Goal: Complete application form

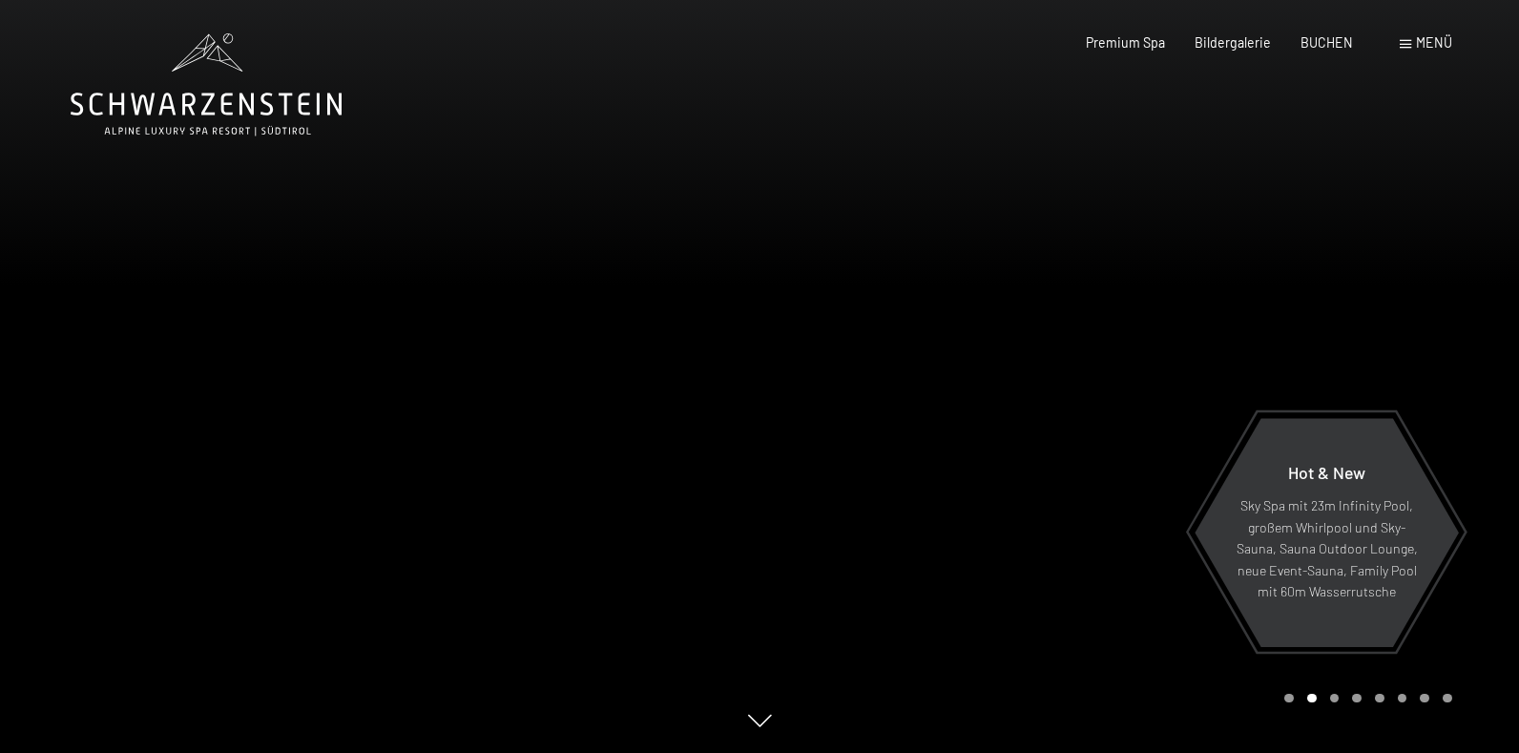
click at [1449, 359] on div at bounding box center [1140, 376] width 760 height 753
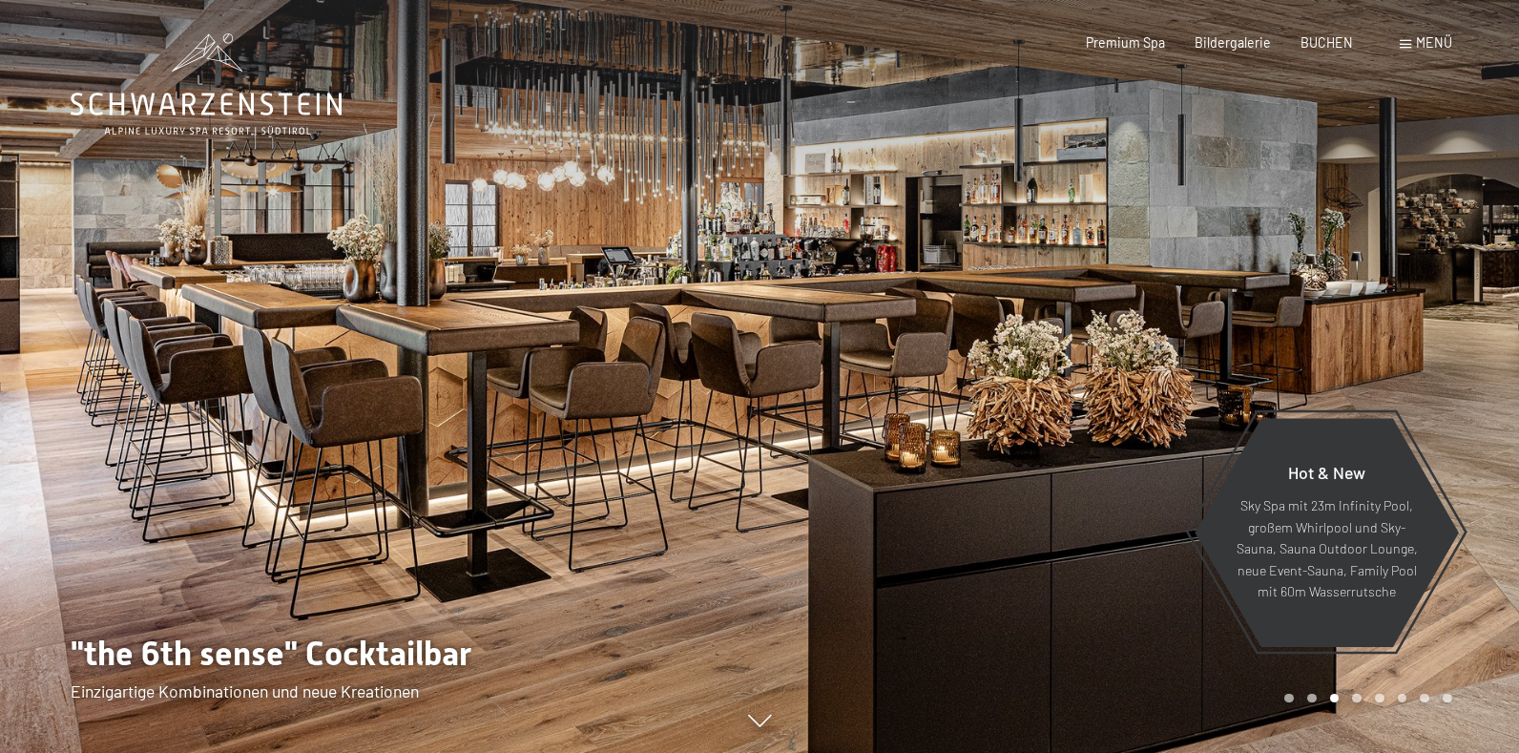
click at [1449, 359] on div at bounding box center [1140, 376] width 760 height 753
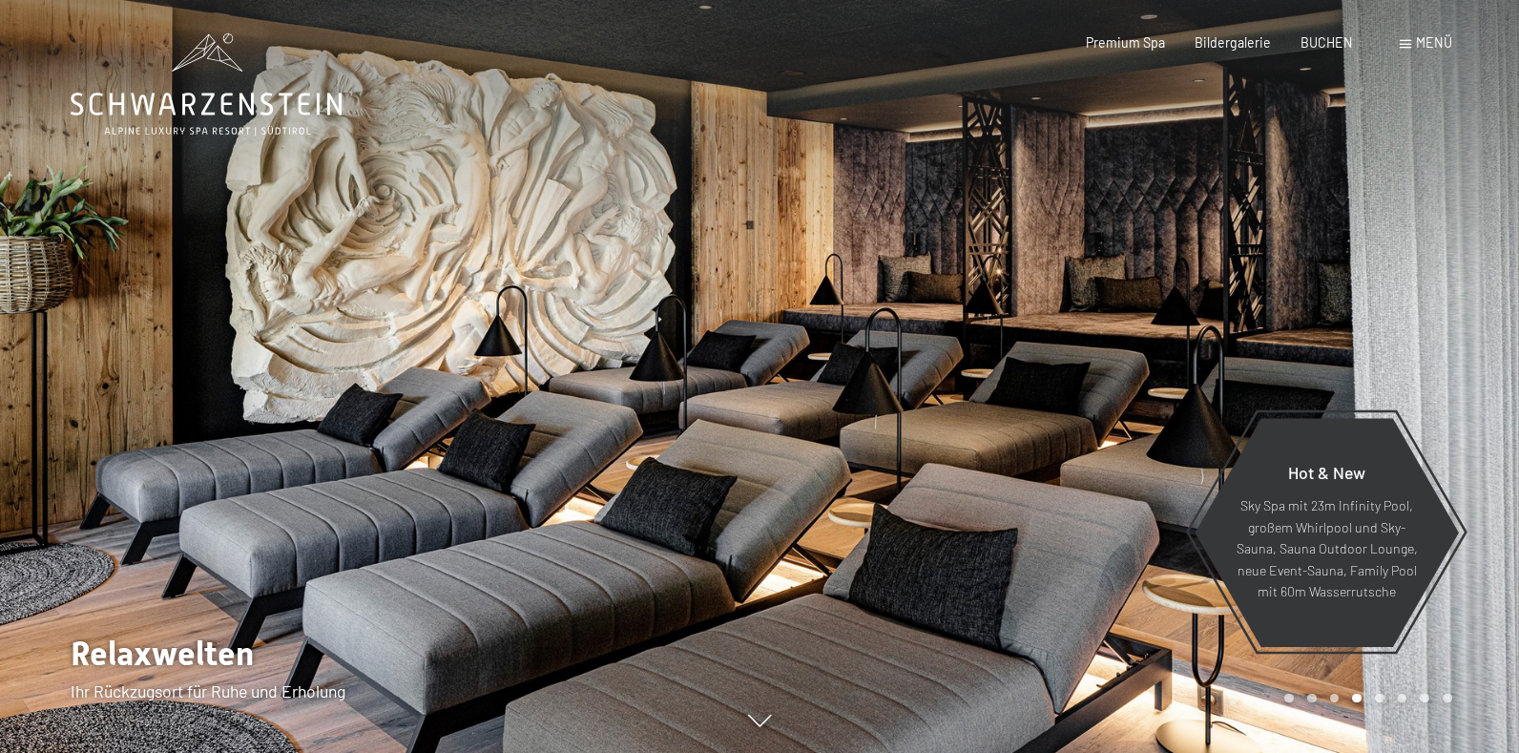
click at [1449, 359] on div at bounding box center [1140, 376] width 760 height 753
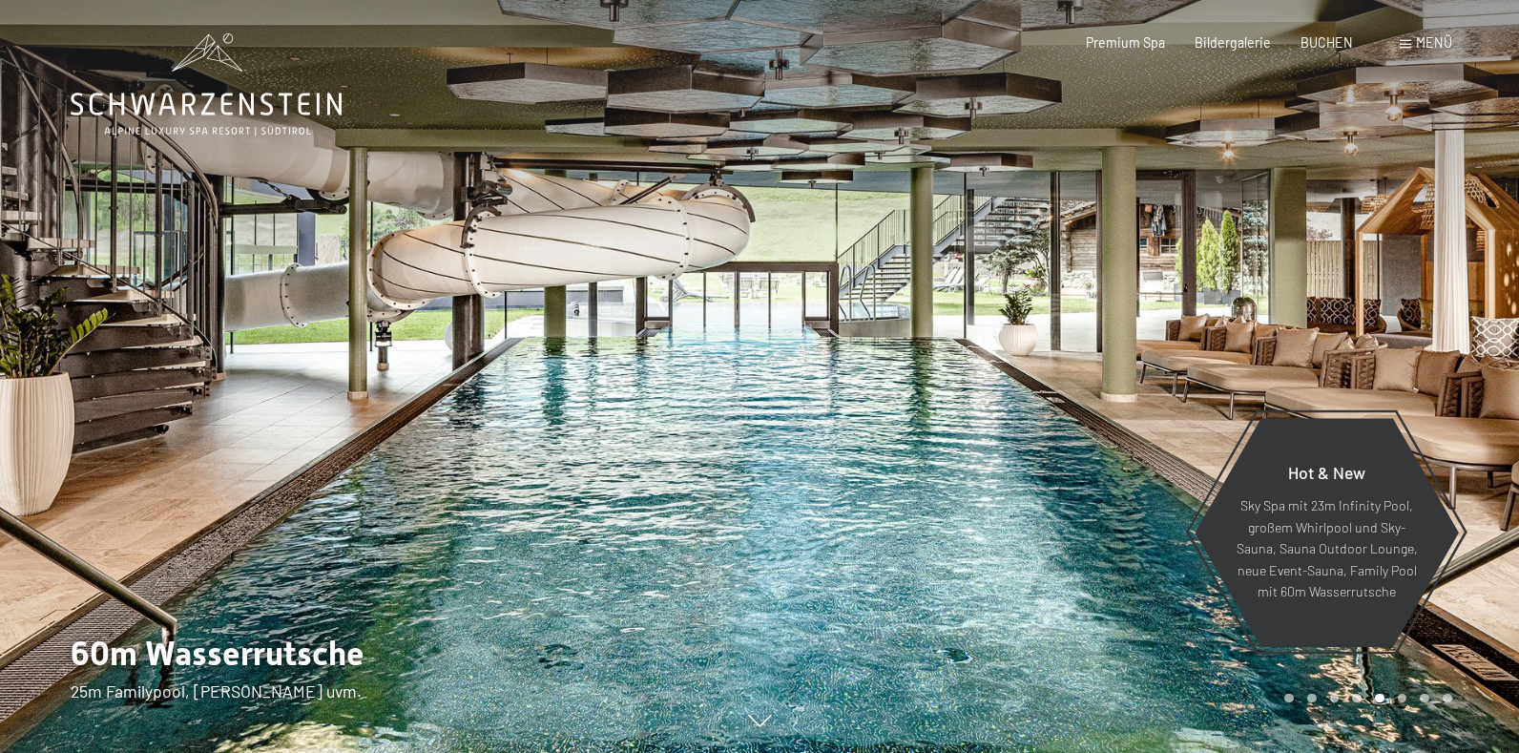
click at [1449, 359] on div at bounding box center [1140, 376] width 760 height 753
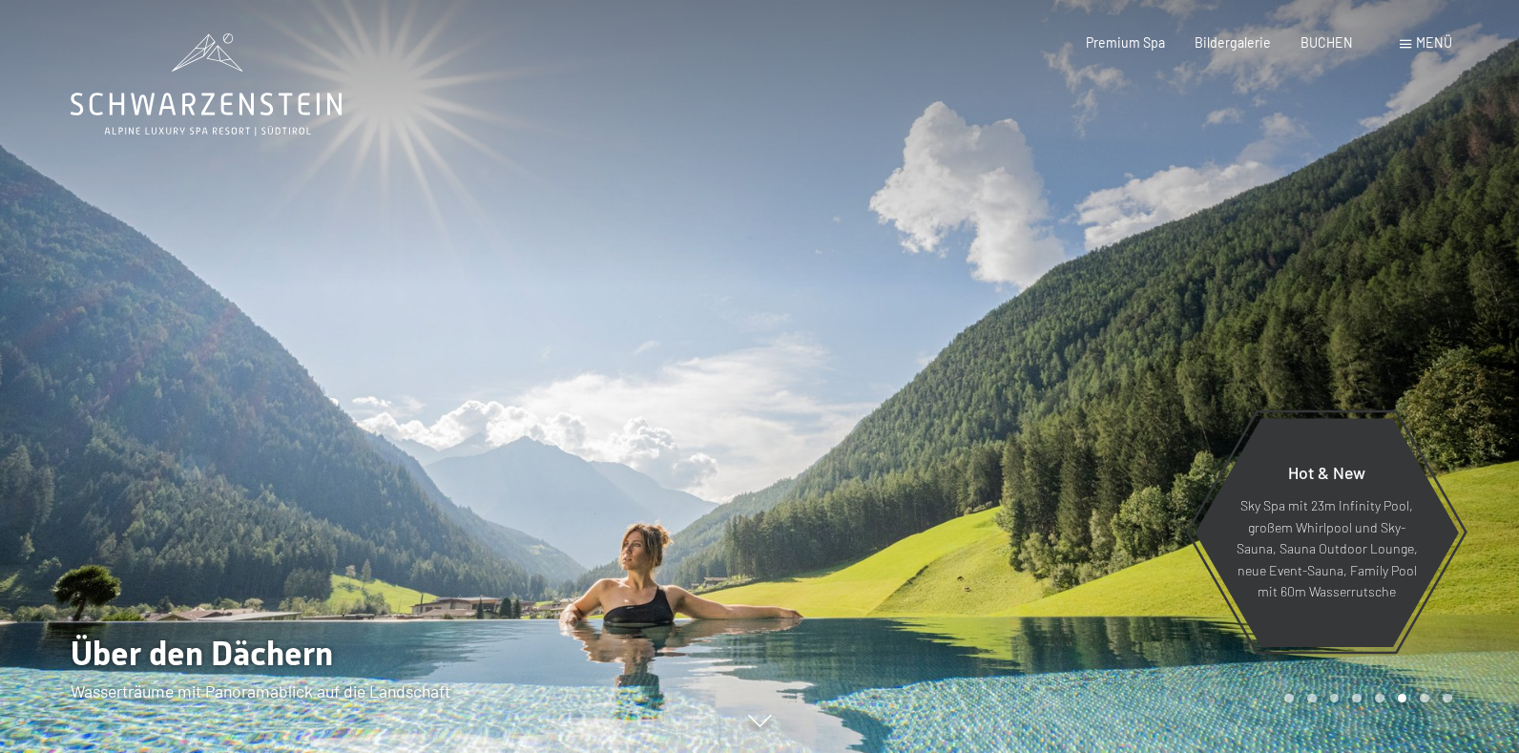
click at [1449, 359] on div at bounding box center [1140, 376] width 760 height 753
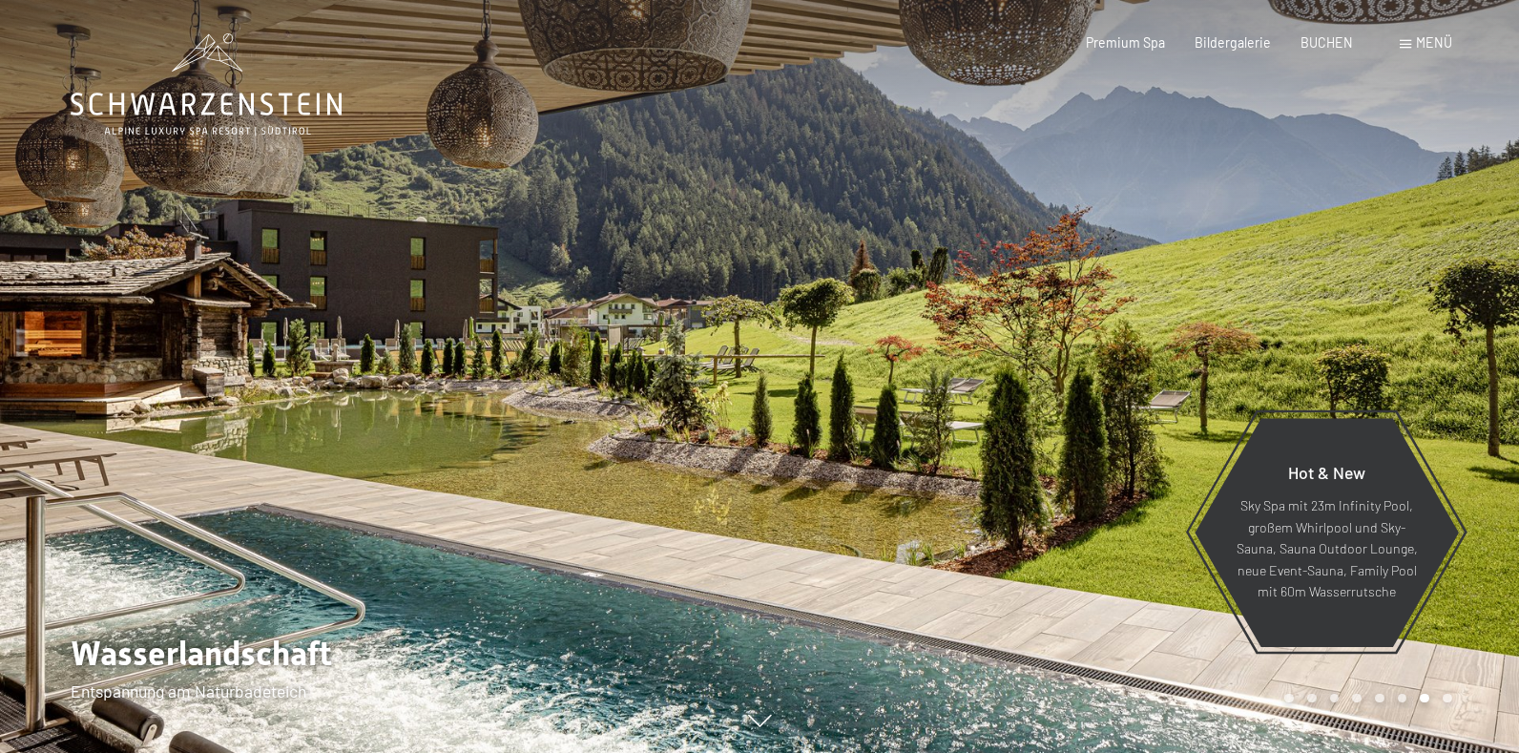
click at [1449, 359] on div at bounding box center [1140, 376] width 760 height 753
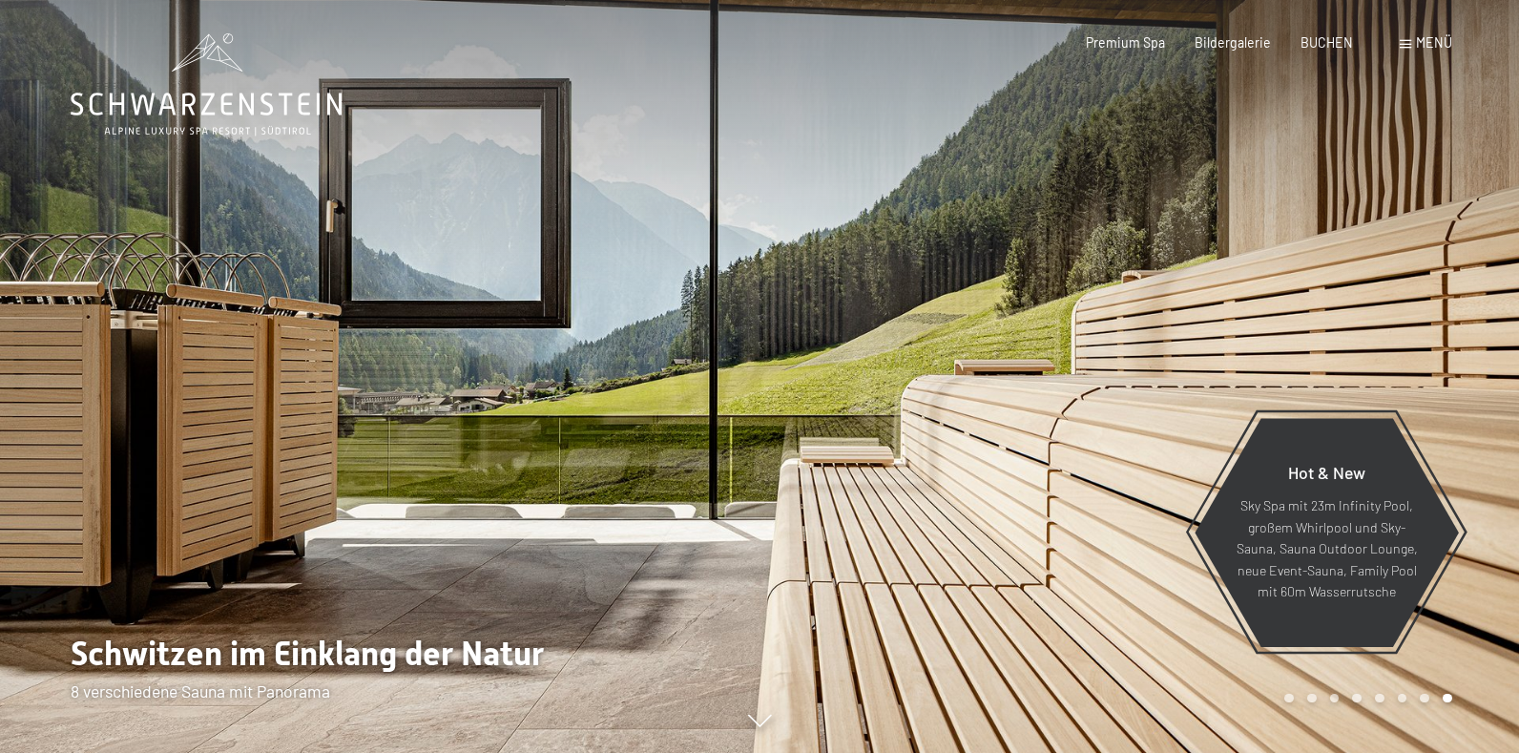
click at [1449, 359] on div at bounding box center [1140, 376] width 760 height 753
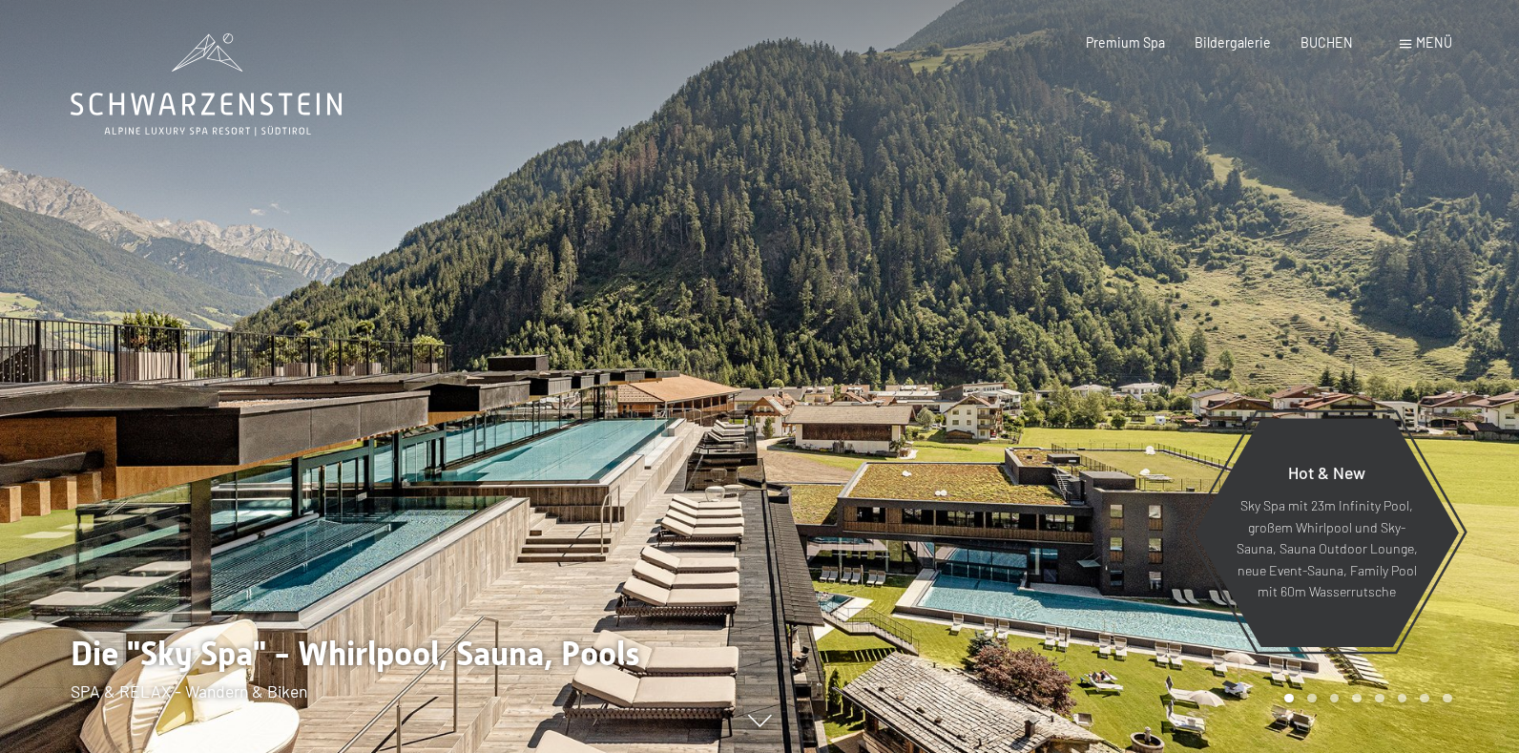
click at [1449, 359] on div at bounding box center [1140, 376] width 760 height 753
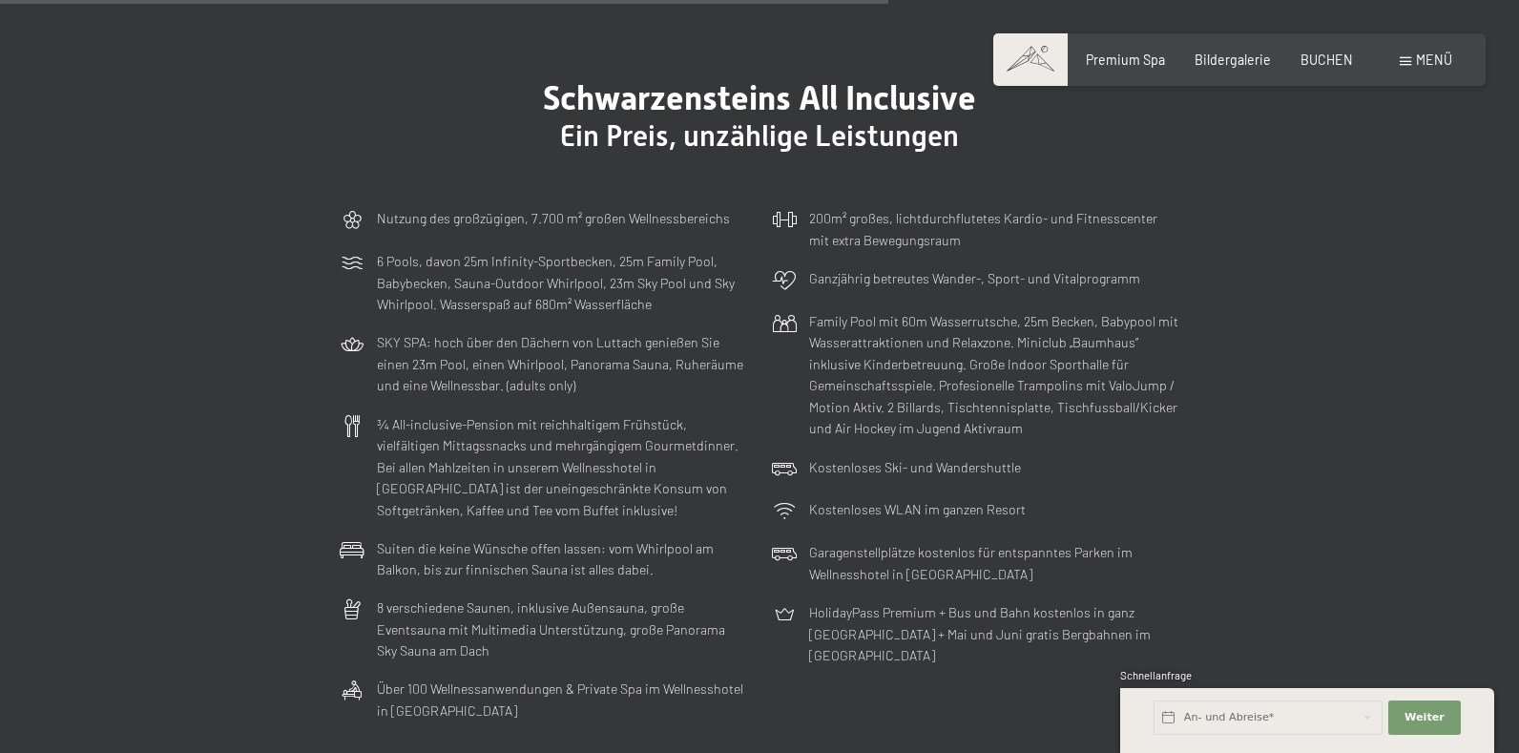
scroll to position [4676, 0]
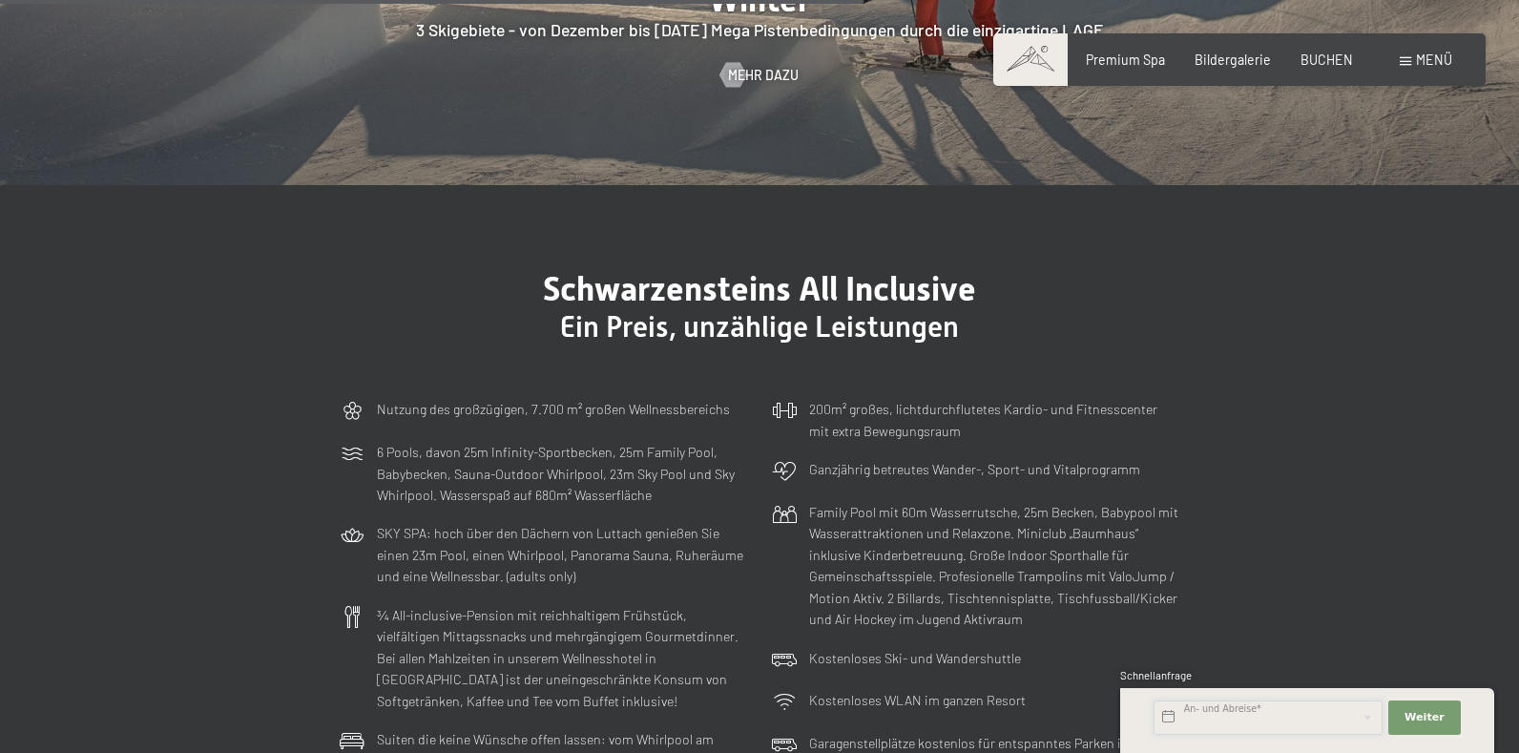
click at [1199, 714] on input "text" at bounding box center [1268, 717] width 229 height 34
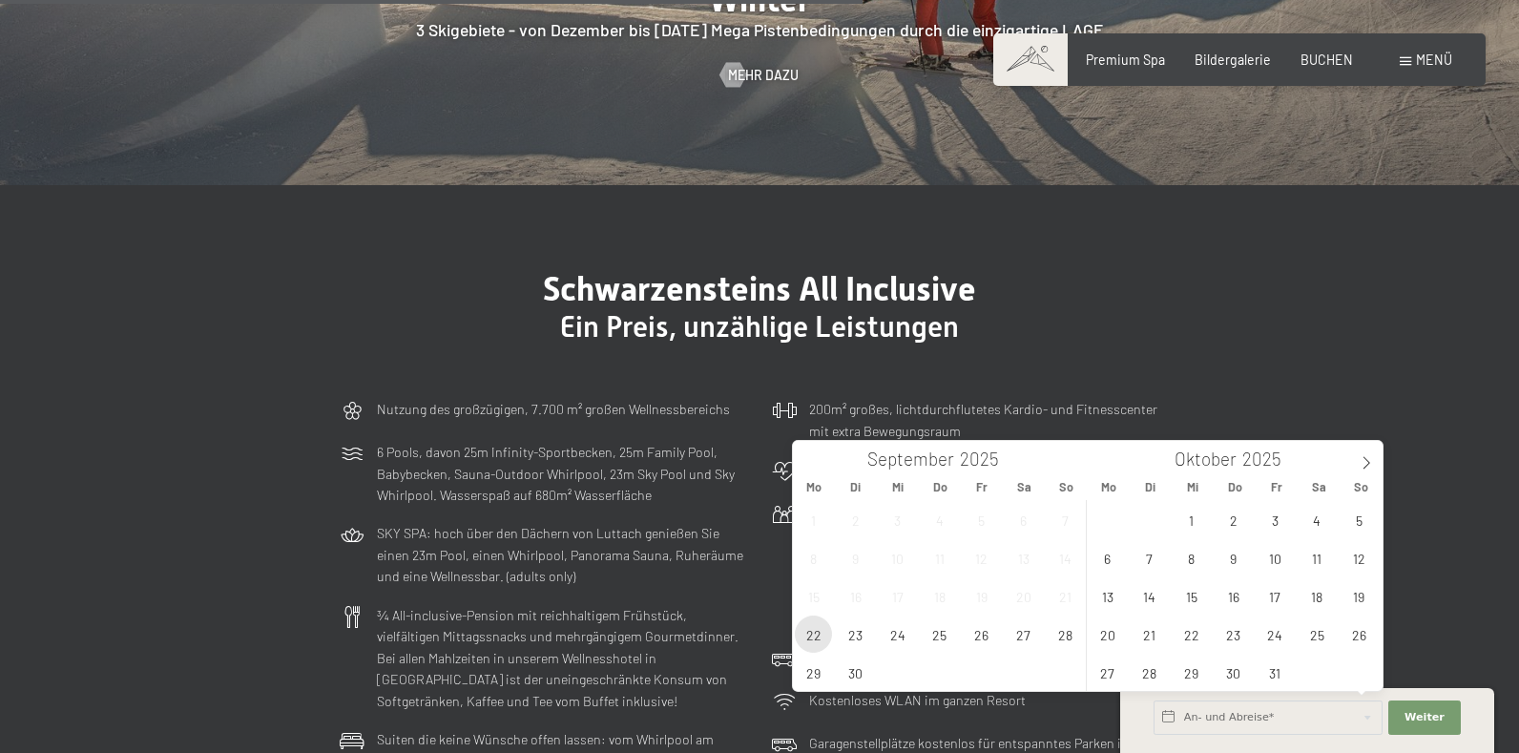
click at [809, 636] on span "22" at bounding box center [813, 634] width 37 height 37
click at [934, 631] on span "25" at bounding box center [939, 634] width 37 height 37
type input "[DATE] - [DATE]"
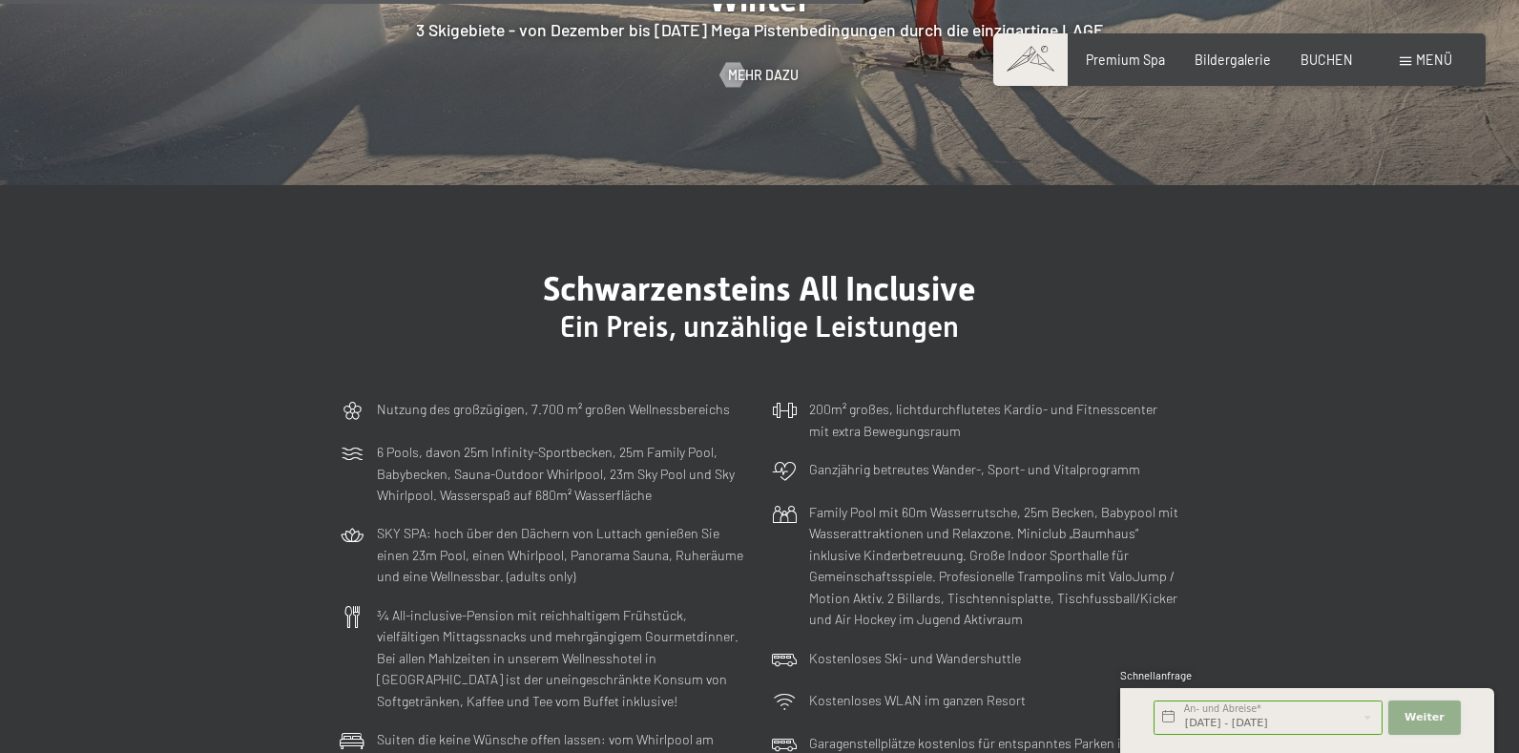
click at [1445, 708] on button "Weiter Adressfelder ausblenden" at bounding box center [1425, 717] width 73 height 34
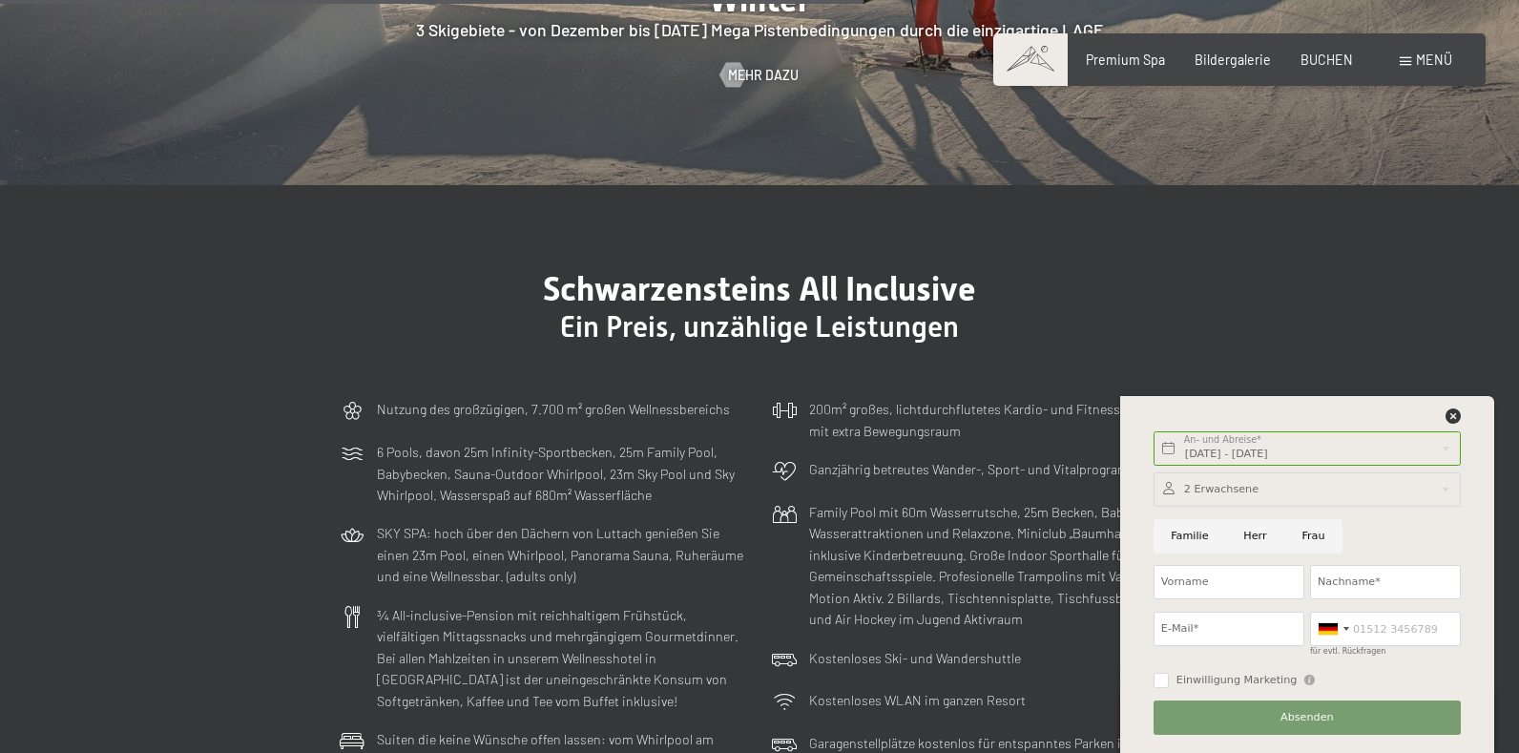
click at [1246, 545] on input "Herr" at bounding box center [1255, 536] width 58 height 34
radio input "true"
click at [1178, 585] on input "Vorname" at bounding box center [1229, 582] width 151 height 34
type input "[PERSON_NAME]"
click at [1357, 582] on input "Nachname*" at bounding box center [1385, 582] width 151 height 34
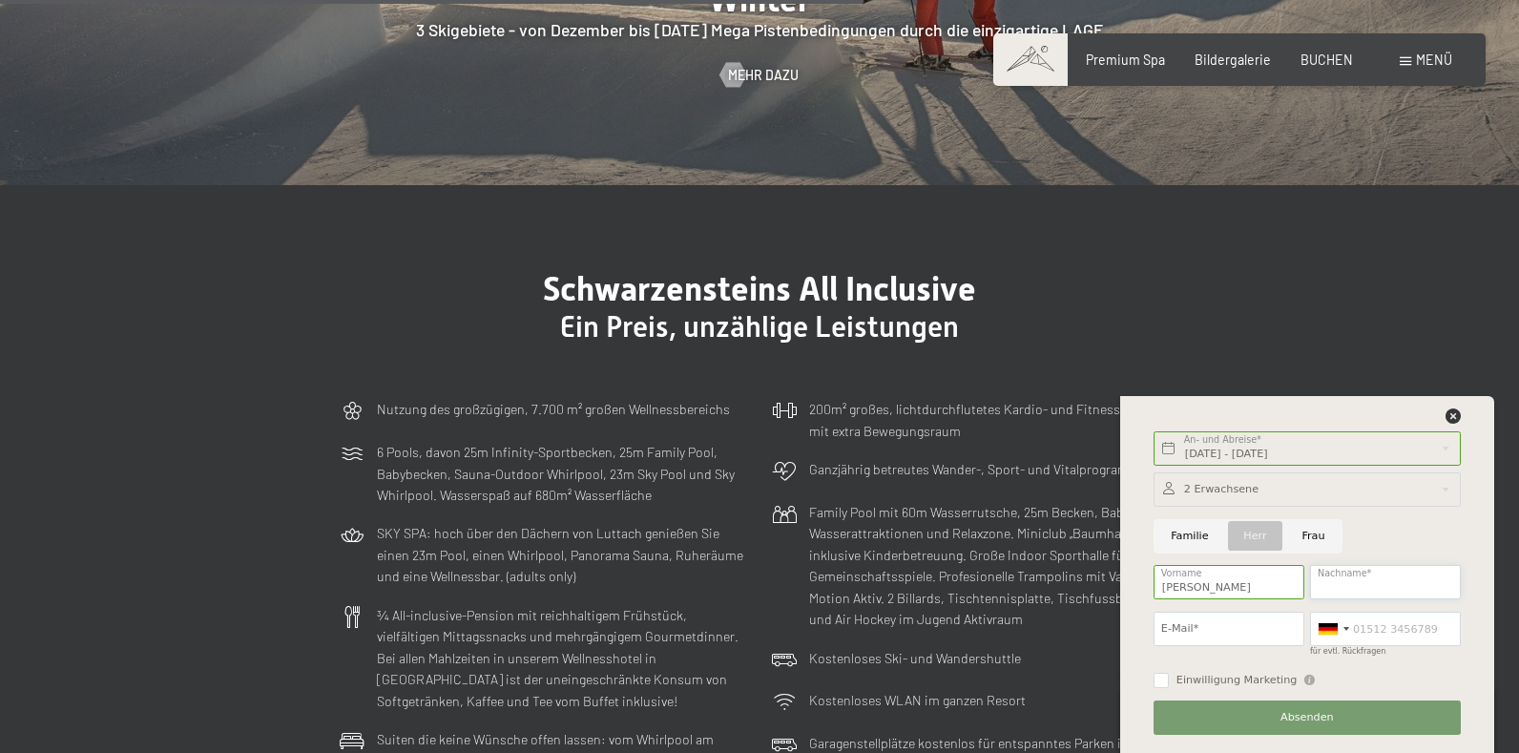
type input "Tomasi"
click at [1235, 631] on input "E-Mail*" at bounding box center [1229, 629] width 151 height 34
type input "[EMAIL_ADDRESS][DOMAIN_NAME]"
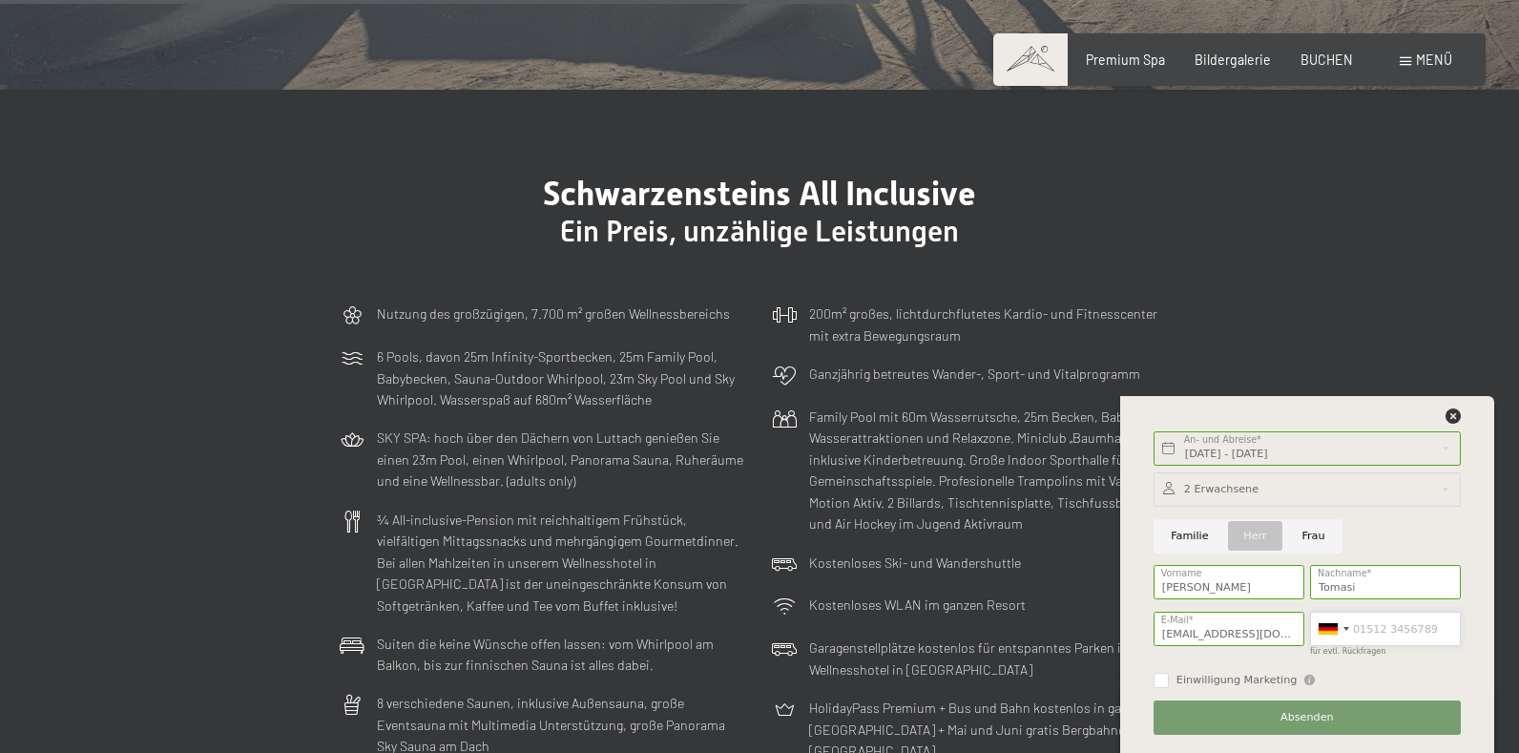
click at [1418, 637] on input "für evtl. Rückfragen" at bounding box center [1385, 629] width 151 height 34
click at [1436, 628] on input "für evtl. Rückfragen" at bounding box center [1385, 629] width 151 height 34
click at [1345, 629] on div at bounding box center [1347, 629] width 6 height 4
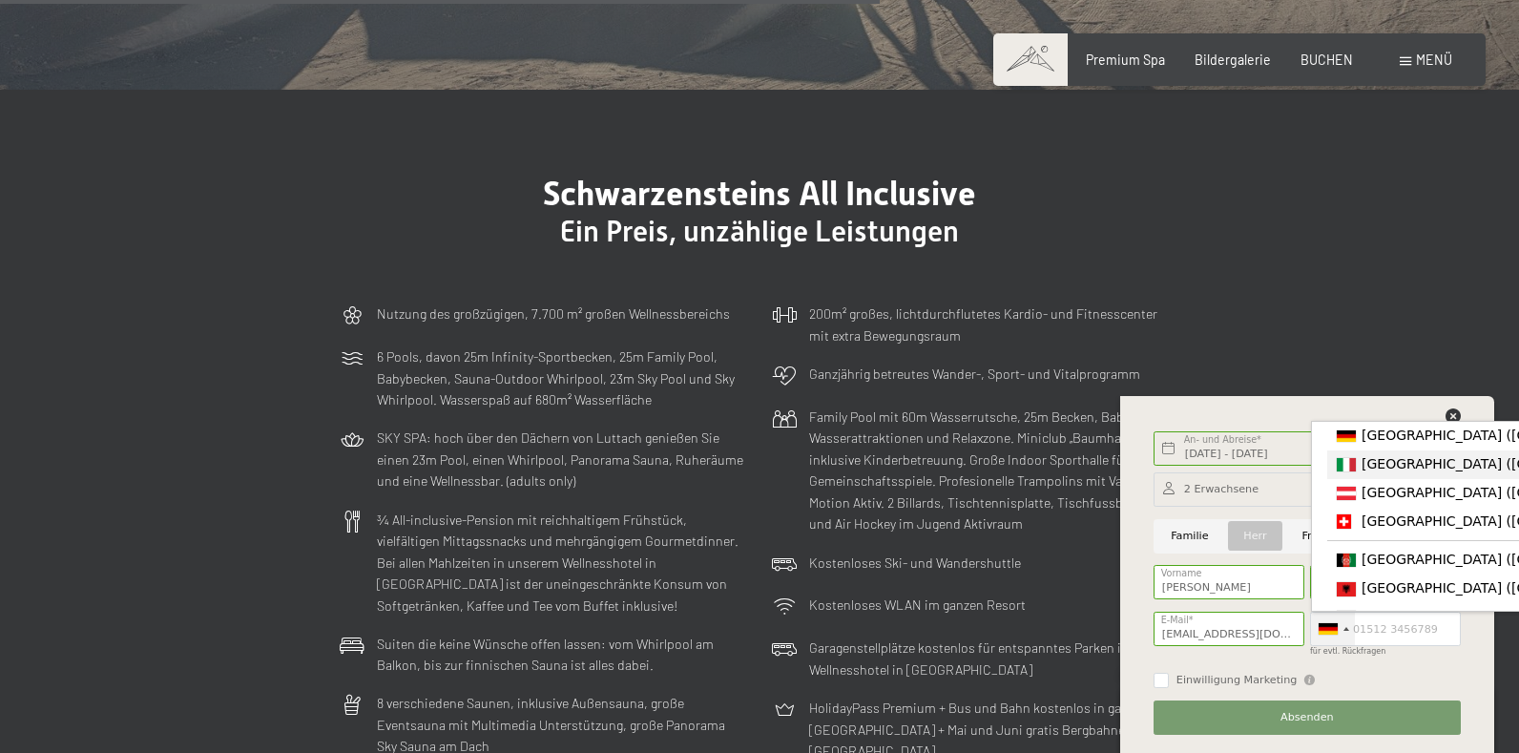
click at [1420, 468] on span "[GEOGRAPHIC_DATA] ([GEOGRAPHIC_DATA])" at bounding box center [1510, 463] width 296 height 15
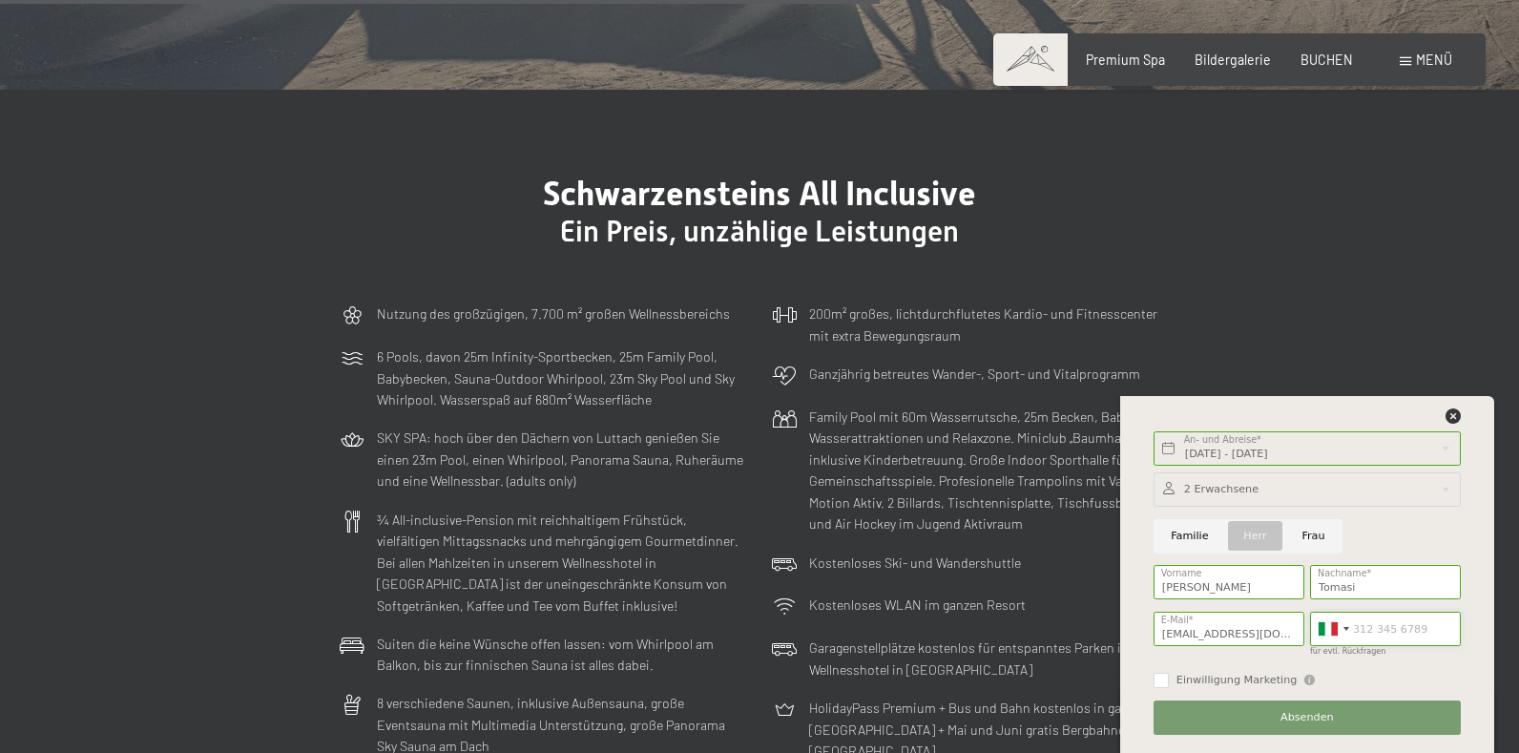
click at [1404, 634] on input "für evtl. Rückfragen" at bounding box center [1385, 629] width 151 height 34
type input "3450809728"
click at [1163, 683] on input "Einwilligung Marketing" at bounding box center [1161, 680] width 15 height 15
checkbox input "true"
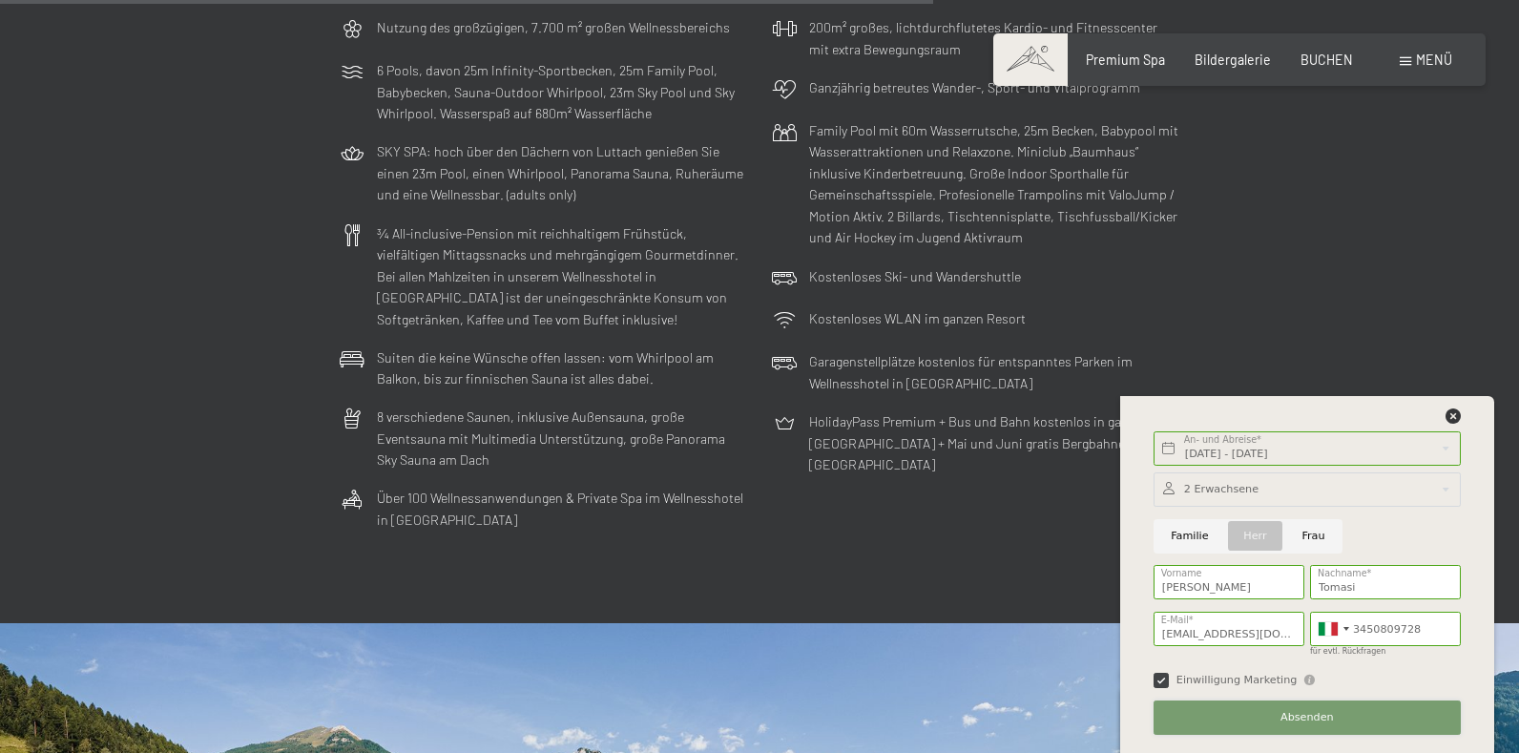
click at [1332, 718] on button "Absenden" at bounding box center [1307, 717] width 307 height 34
